Goal: Check status: Check status

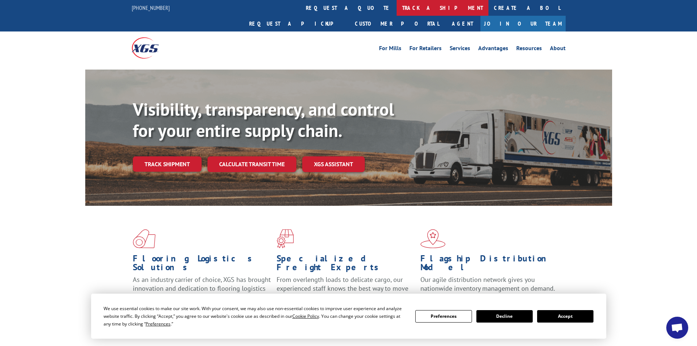
click at [397, 9] on link "track a shipment" at bounding box center [443, 8] width 92 height 16
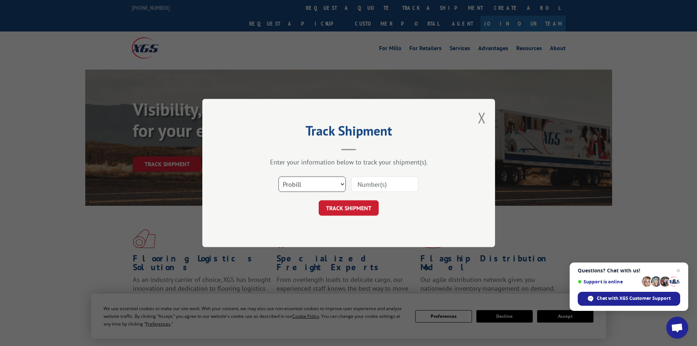
click at [325, 183] on select "Select category... Probill BOL PO" at bounding box center [311, 183] width 67 height 15
select select "bol"
click at [278, 176] on select "Select category... Probill BOL PO" at bounding box center [311, 183] width 67 height 15
paste input "5603914"
type input "5603914"
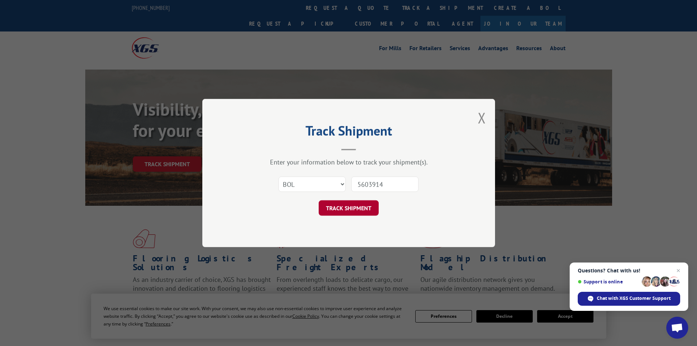
click at [344, 211] on button "TRACK SHIPMENT" at bounding box center [349, 207] width 60 height 15
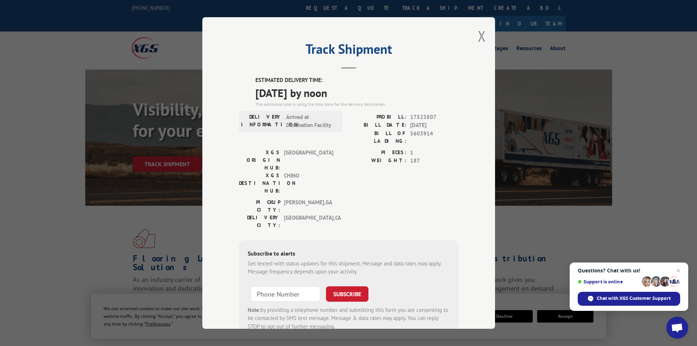
click at [472, 37] on div "Track Shipment ESTIMATED DELIVERY TIME: [DATE] by noon The estimated time is us…" at bounding box center [348, 172] width 293 height 311
click at [478, 36] on button "Close modal" at bounding box center [482, 35] width 8 height 19
